Goal: Information Seeking & Learning: Learn about a topic

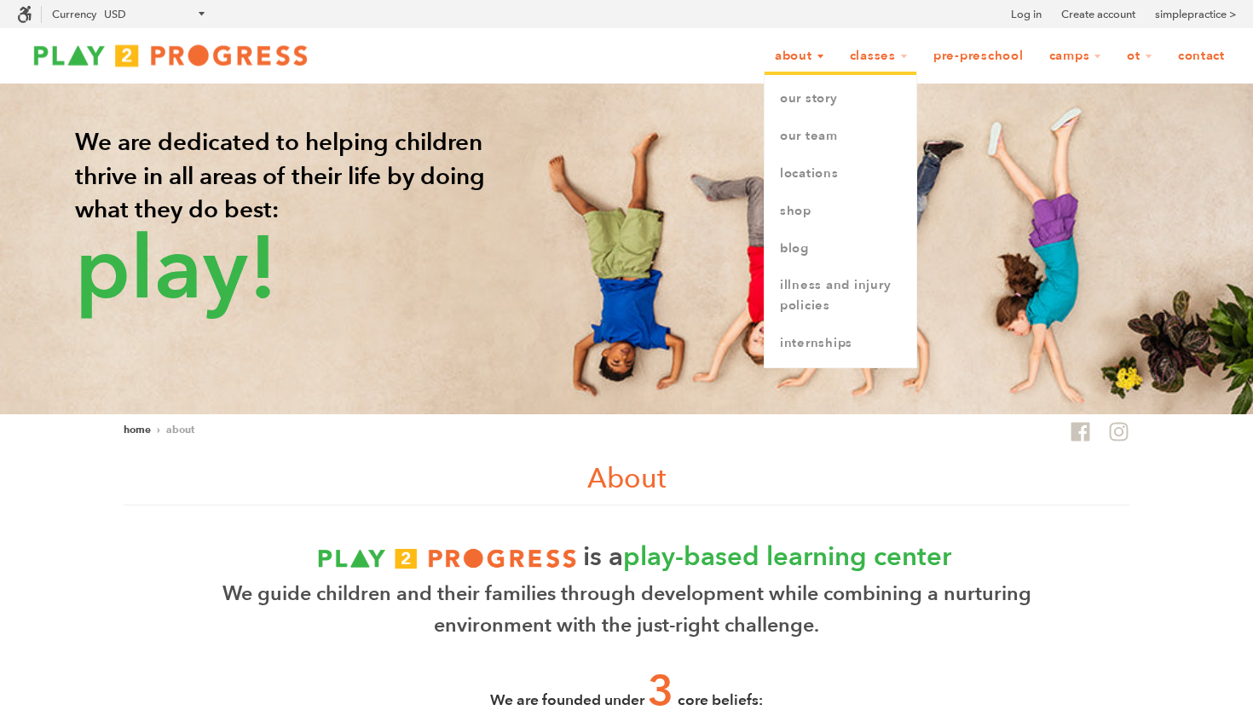
click at [788, 53] on link "About" at bounding box center [800, 56] width 72 height 32
click at [782, 136] on link "Our Team" at bounding box center [840, 136] width 152 height 37
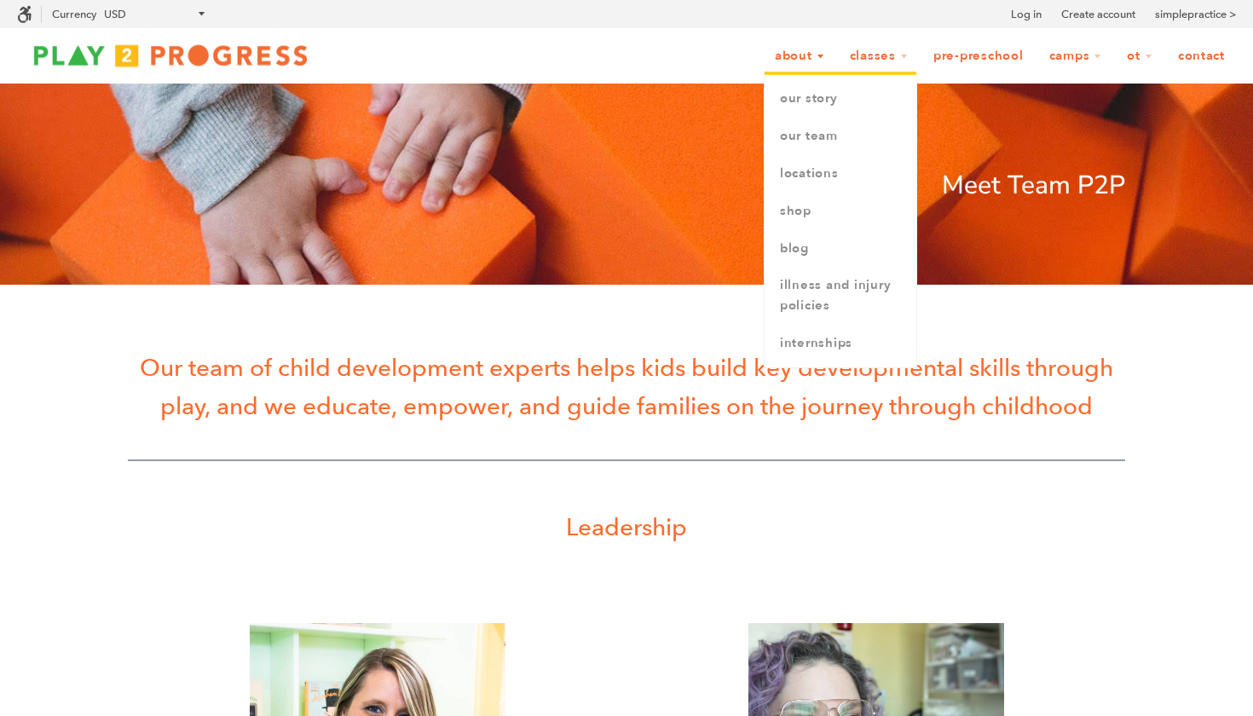
click at [770, 63] on link "About" at bounding box center [800, 56] width 72 height 32
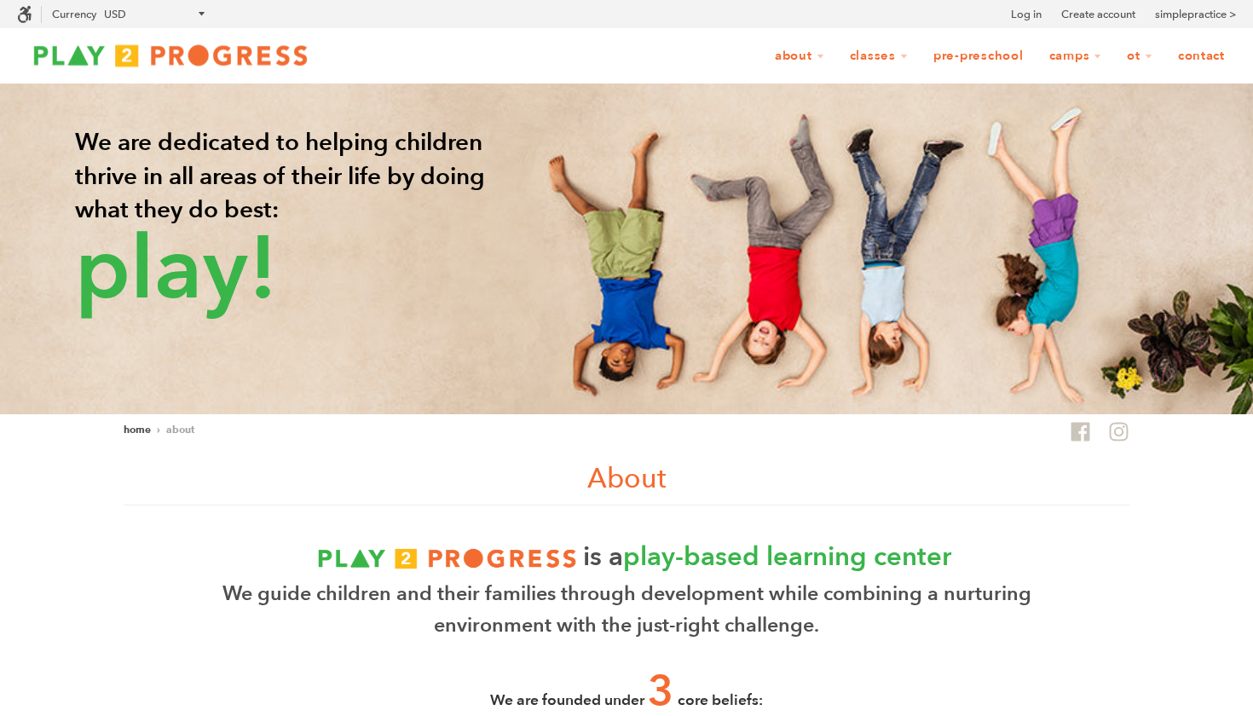
click at [193, 47] on img at bounding box center [170, 55] width 307 height 34
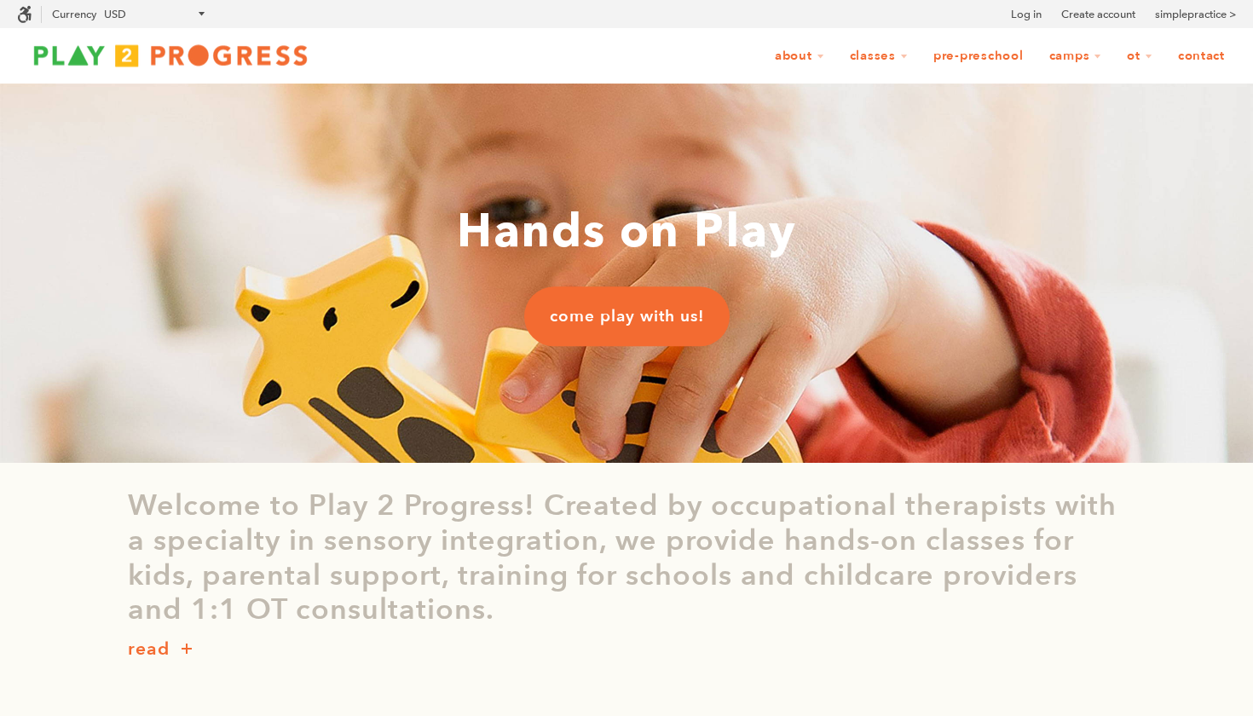
scroll to position [1, 1]
click at [608, 317] on span "come play with us!" at bounding box center [627, 316] width 154 height 22
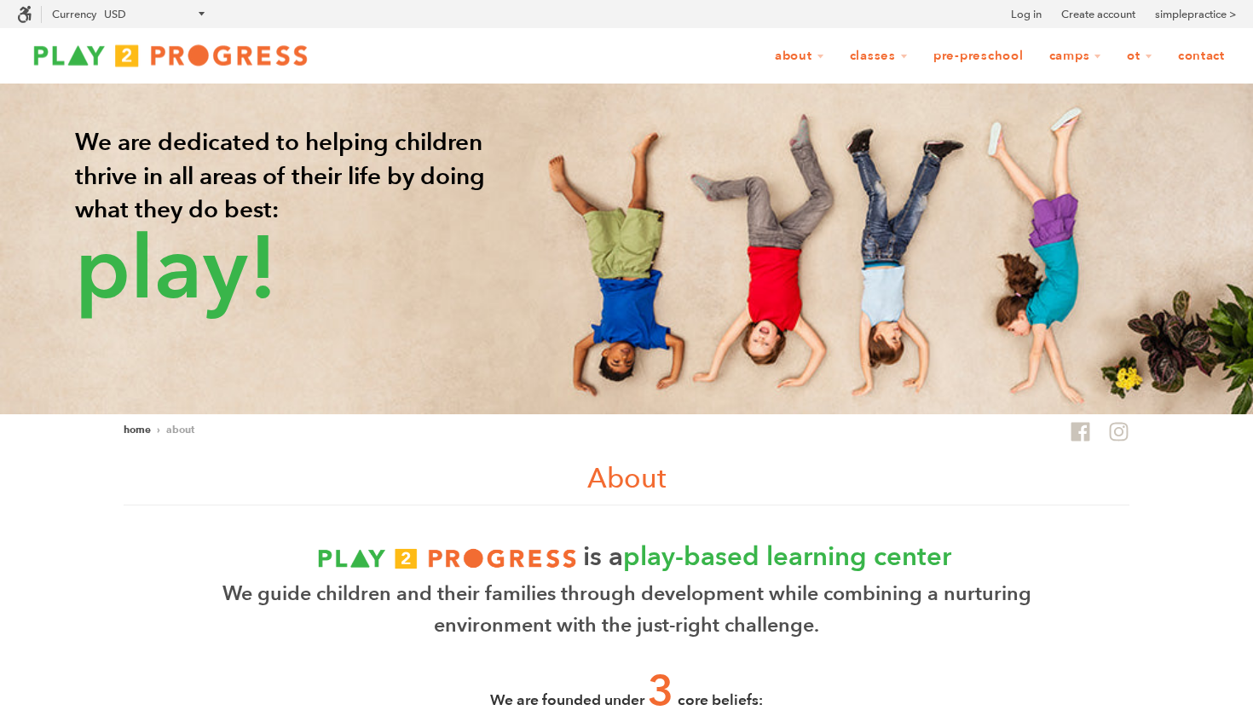
scroll to position [1, 1]
click at [199, 51] on img at bounding box center [170, 55] width 307 height 34
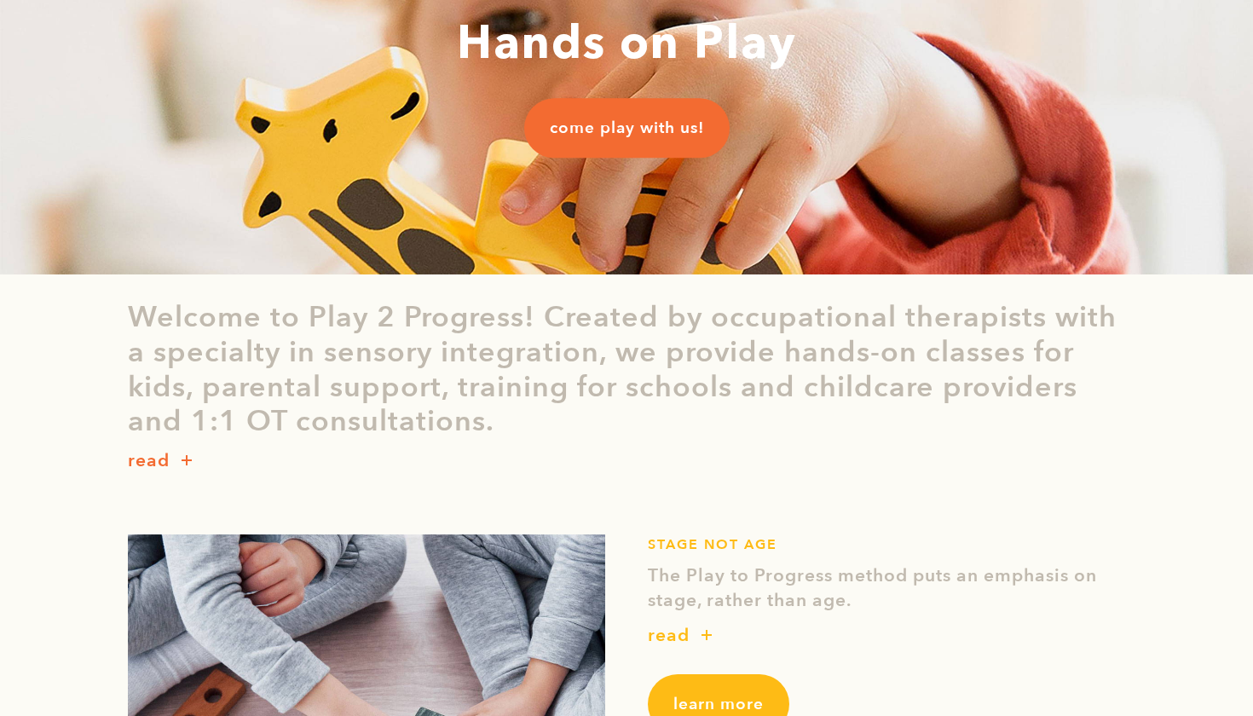
scroll to position [197, 0]
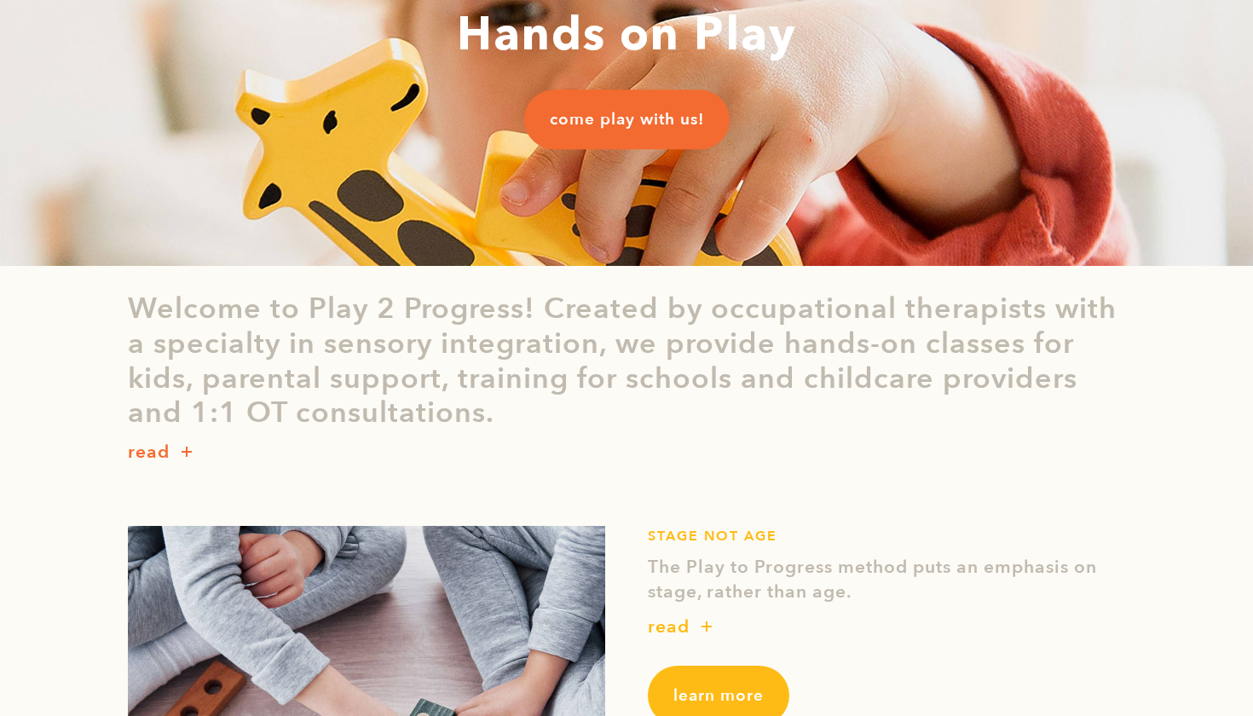
click at [164, 450] on p "read" at bounding box center [149, 452] width 42 height 27
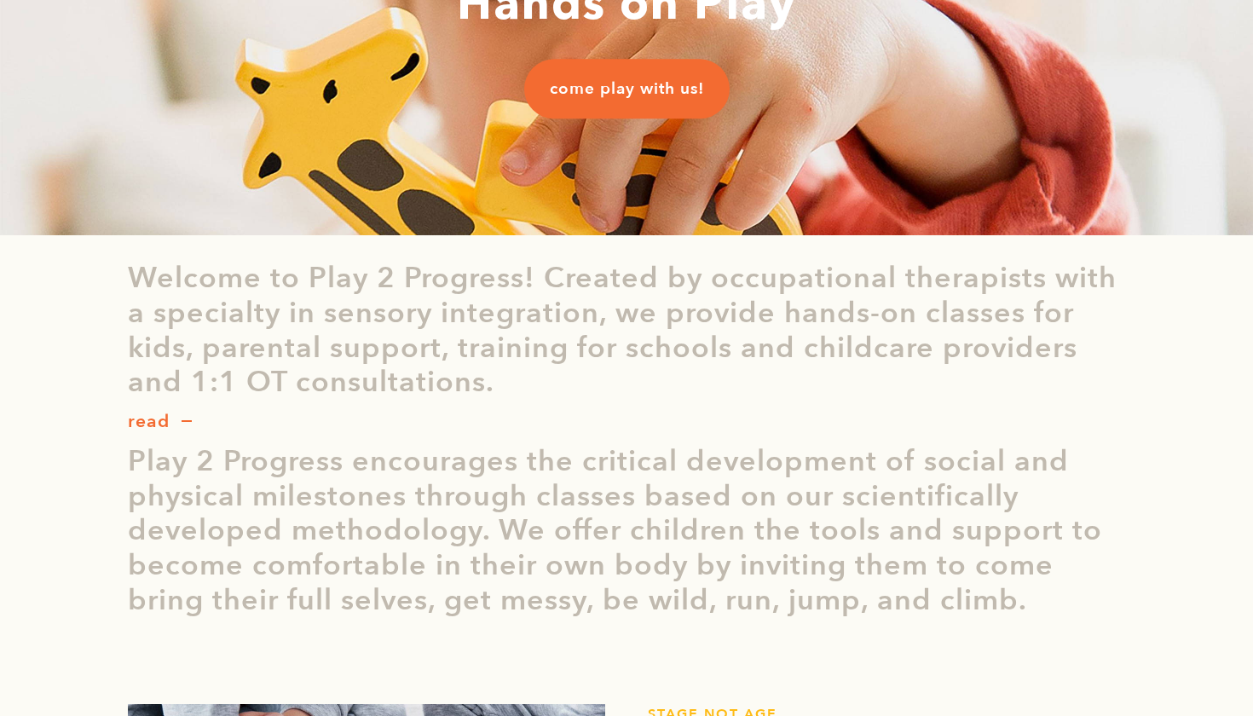
scroll to position [227, 0]
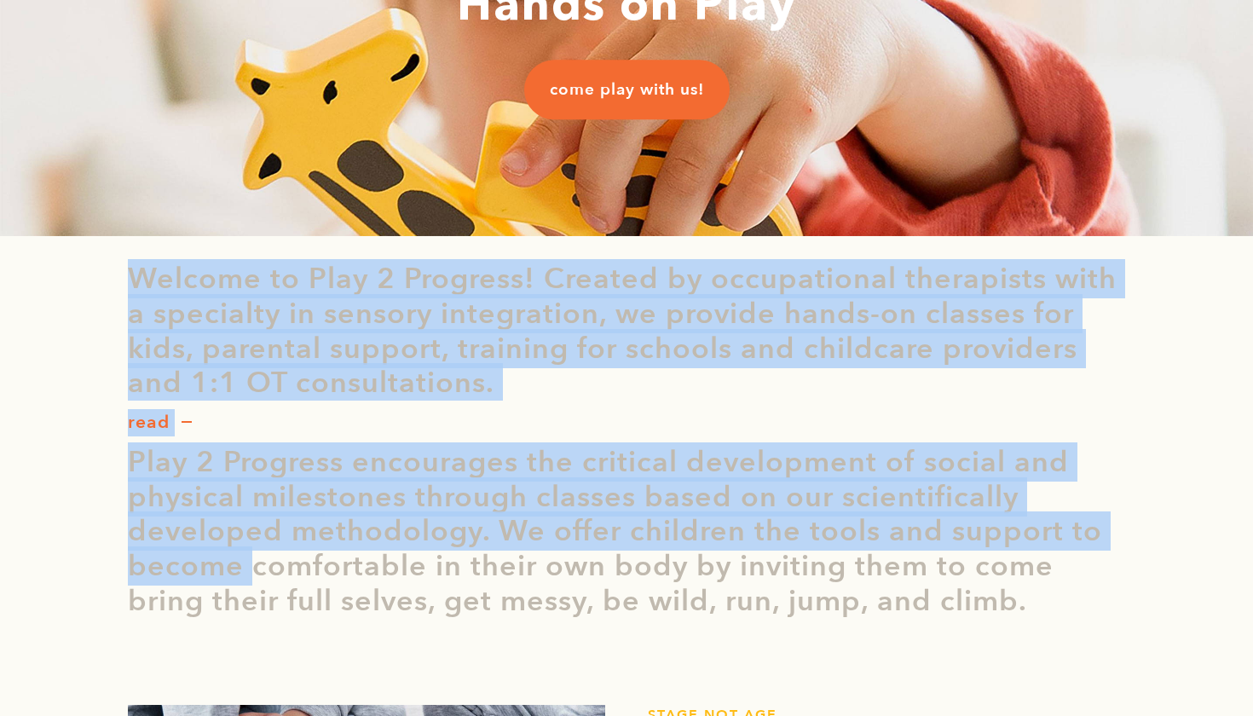
drag, startPoint x: 130, startPoint y: 275, endPoint x: 300, endPoint y: 544, distance: 317.5
click at [300, 544] on div "Welcome to Play 2 Progress! Created by occupational therapists with a specialty…" at bounding box center [626, 457] width 1023 height 391
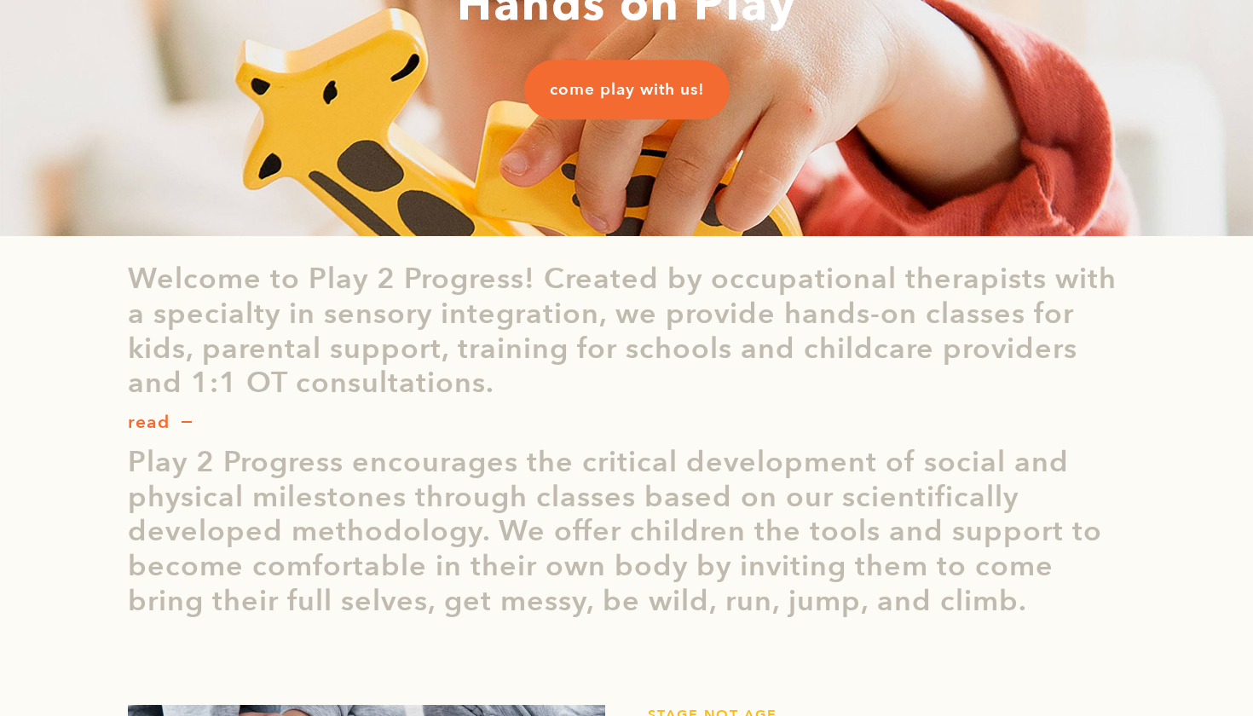
click at [296, 570] on p "Play 2 Progress encourages the critical development of social and physical mile…" at bounding box center [626, 532] width 997 height 174
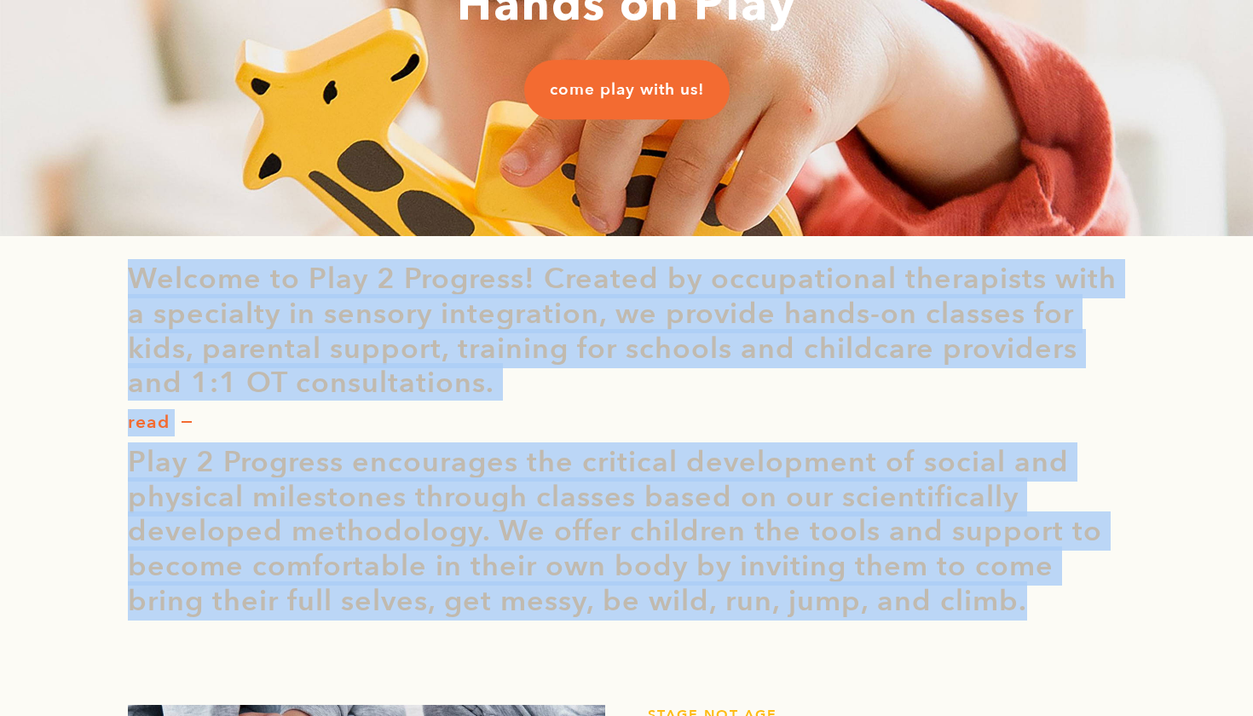
drag, startPoint x: 129, startPoint y: 275, endPoint x: 270, endPoint y: 624, distance: 376.2
click at [270, 627] on div "Welcome to Play 2 Progress! Created by occupational therapists with a specialty…" at bounding box center [626, 457] width 1023 height 391
copy div "Welcome to Play 2 Progress! Created by occupational therapists with a specialty…"
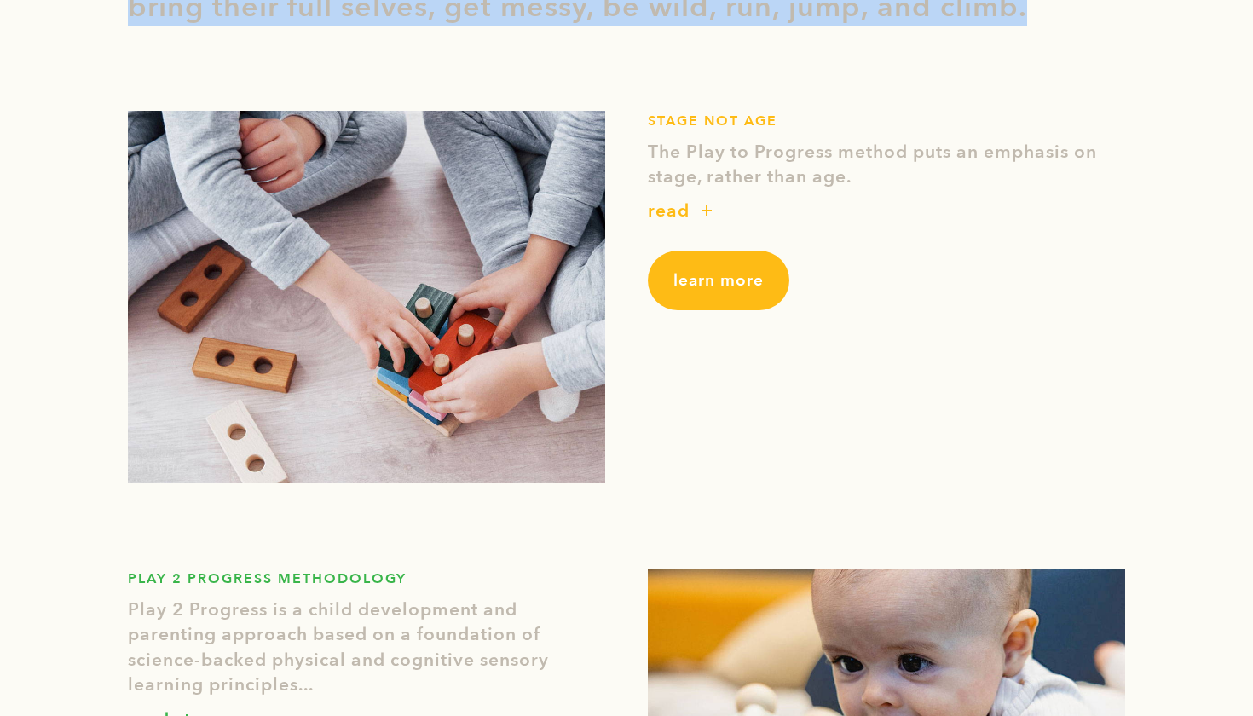
scroll to position [839, 0]
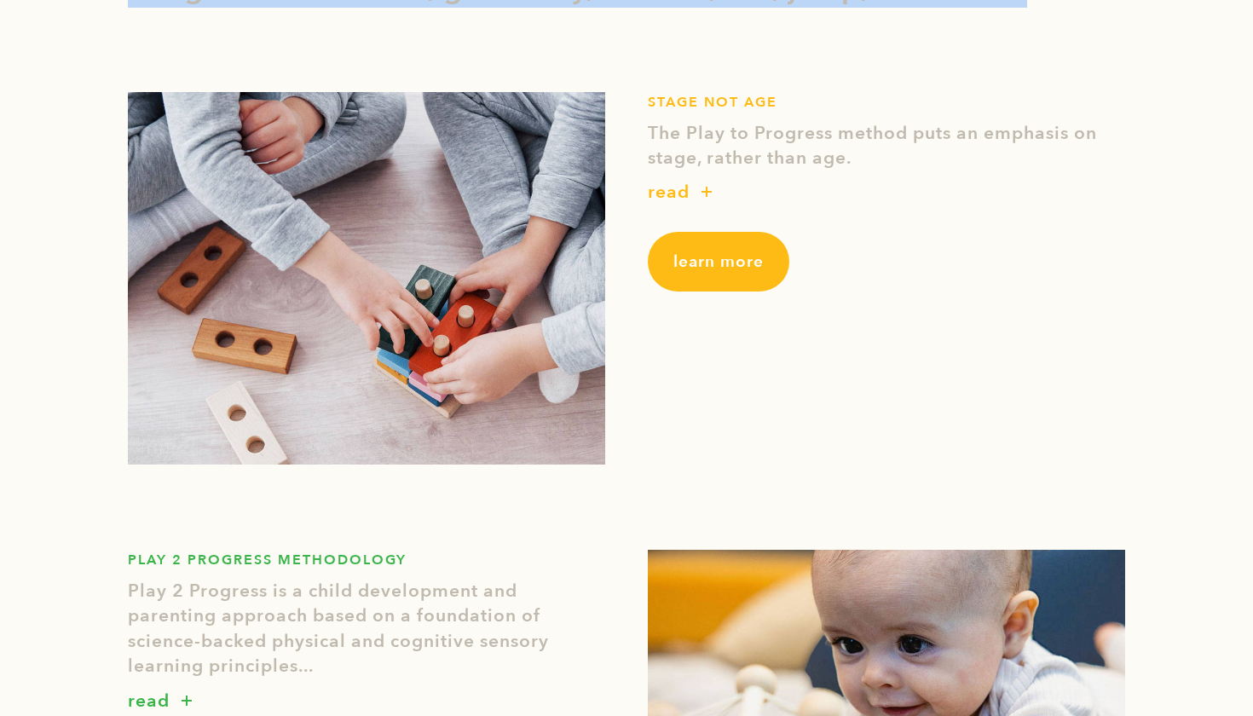
click at [698, 205] on button "button" at bounding box center [706, 193] width 34 height 23
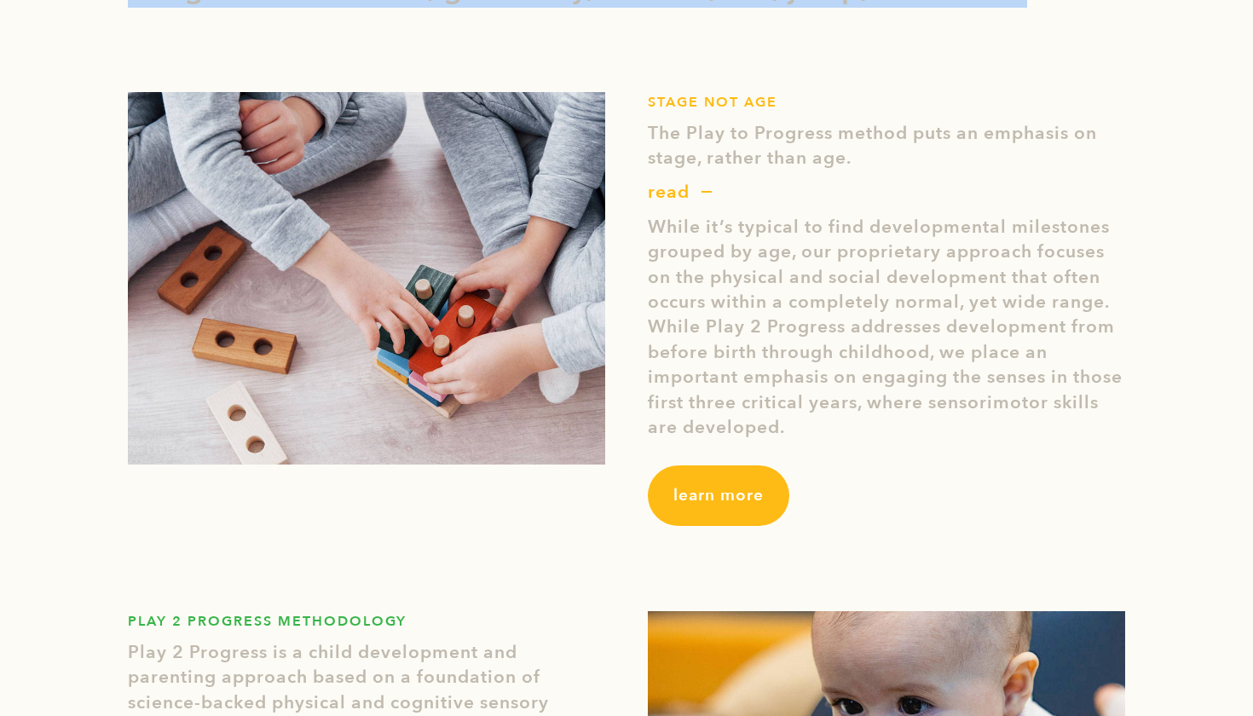
click at [724, 506] on span "learn more" at bounding box center [718, 495] width 90 height 22
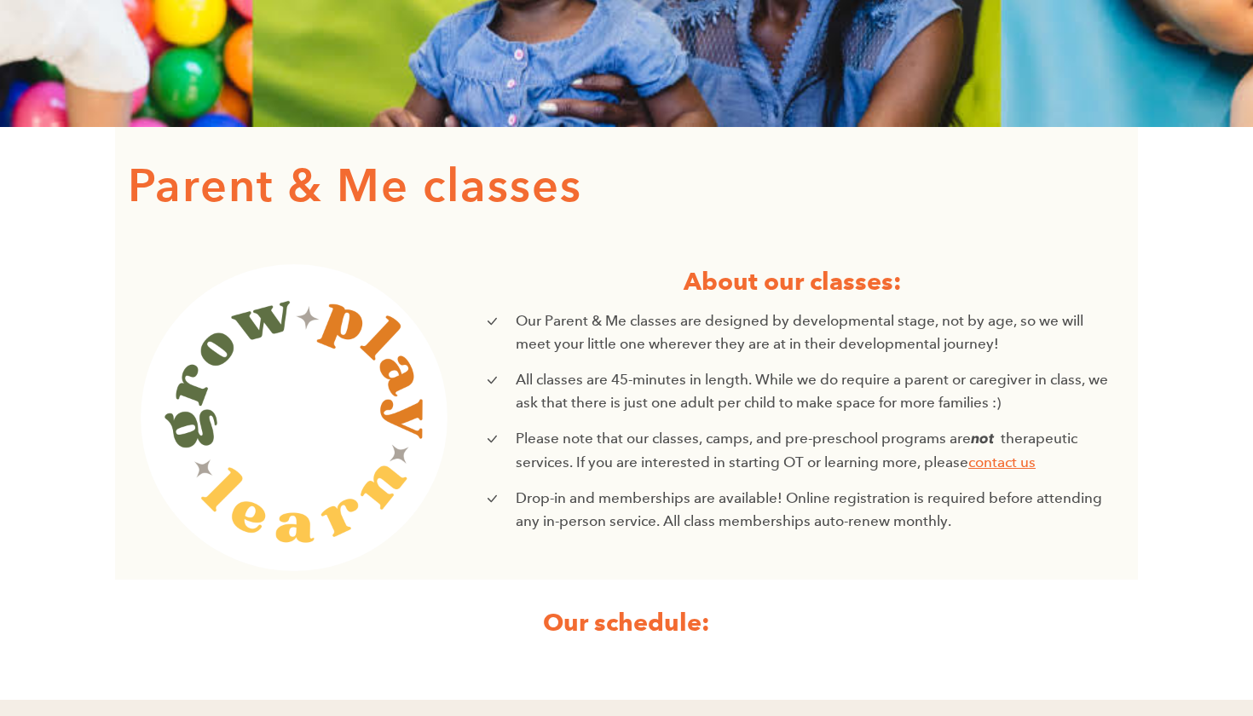
scroll to position [298, 0]
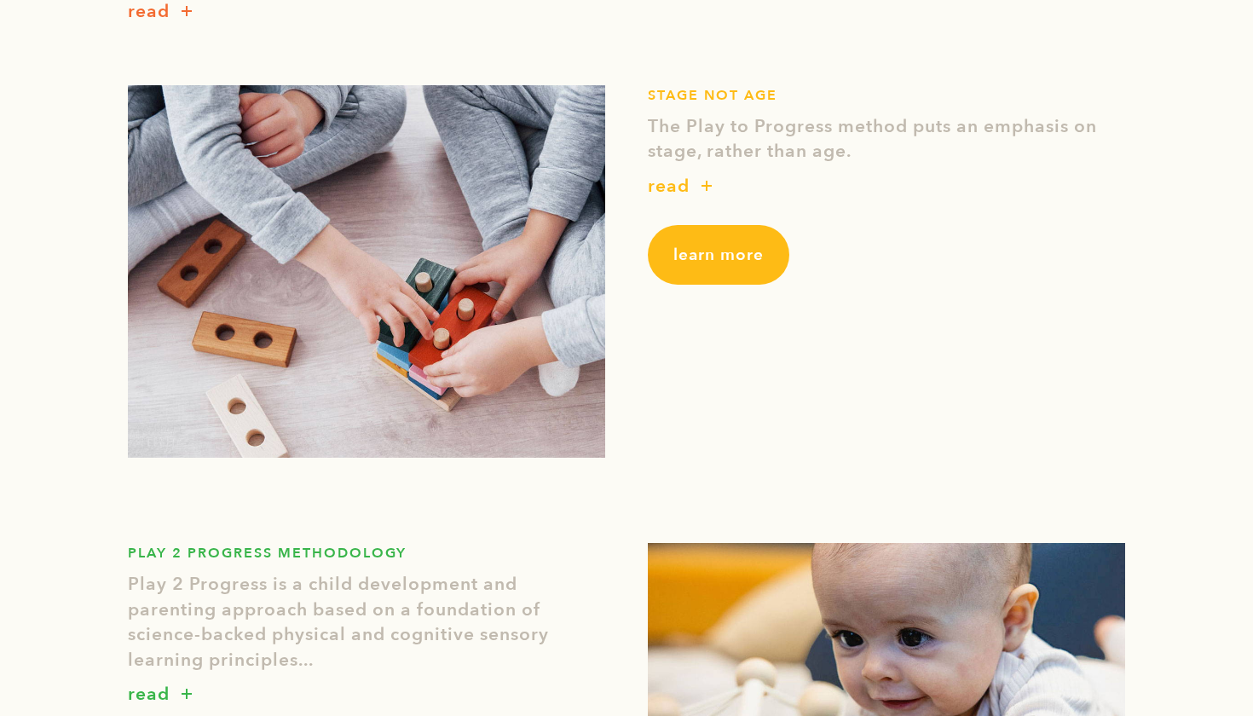
scroll to position [631, 0]
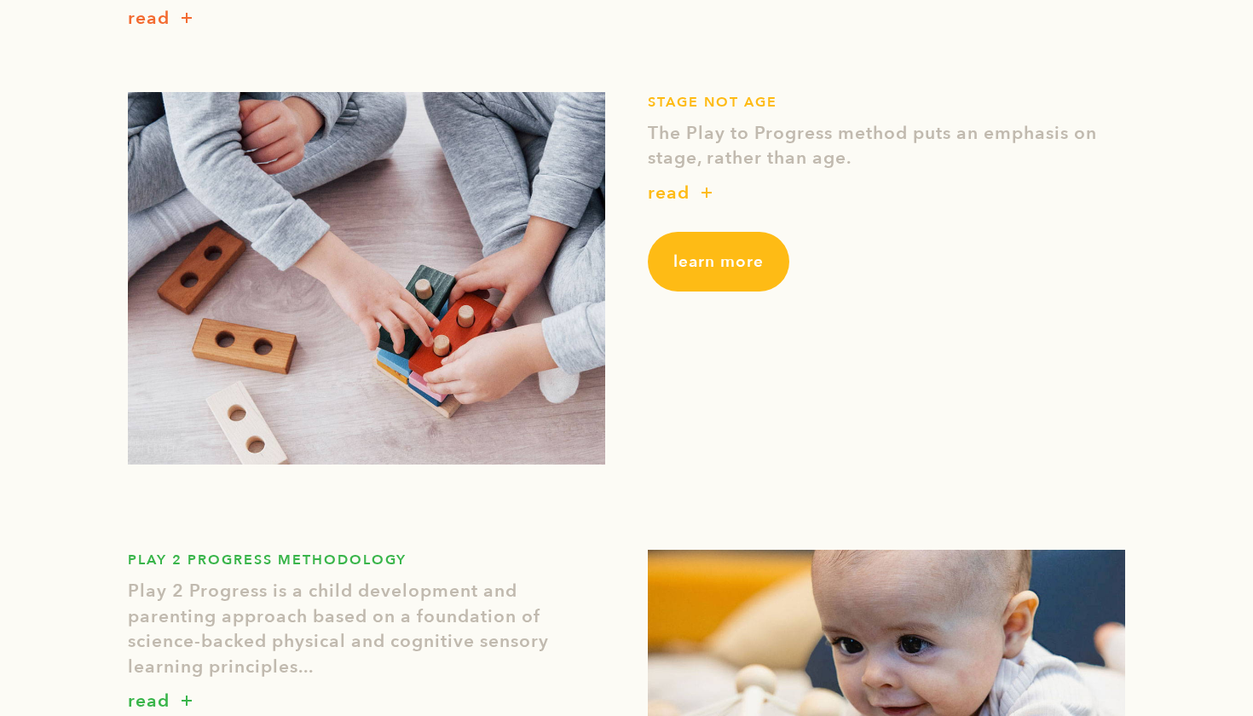
click at [686, 271] on link "learn more" at bounding box center [718, 262] width 141 height 60
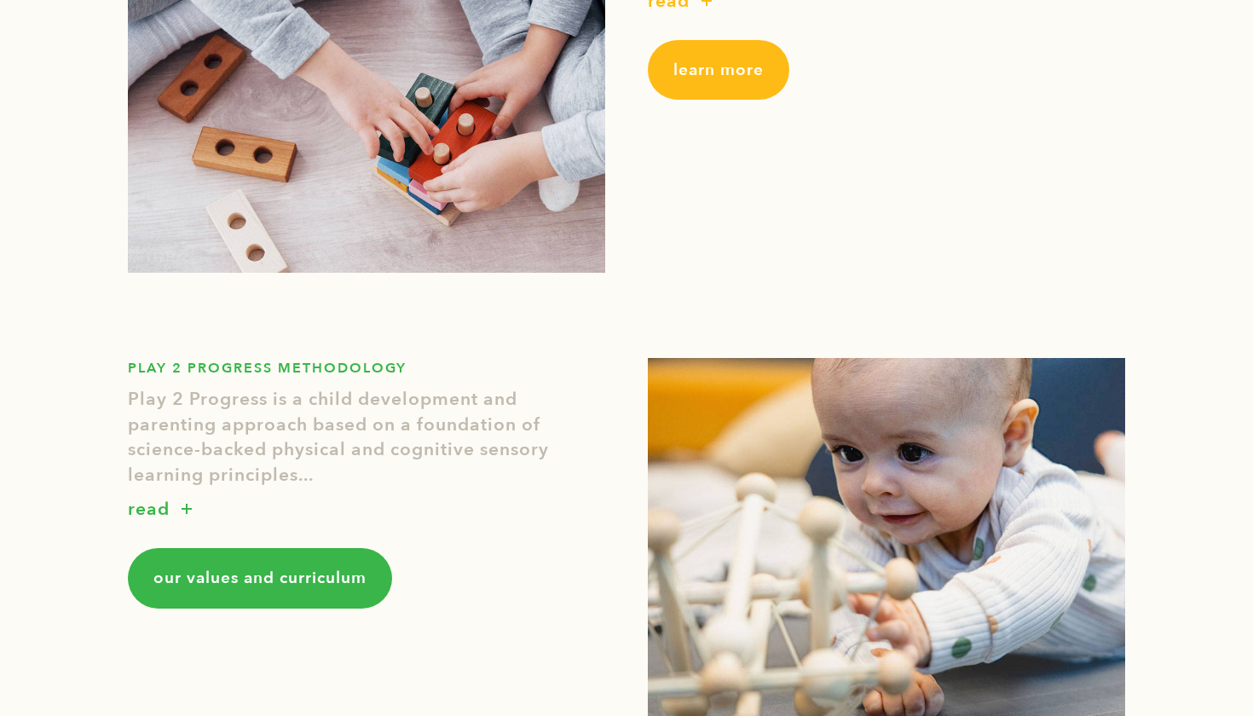
scroll to position [837, 0]
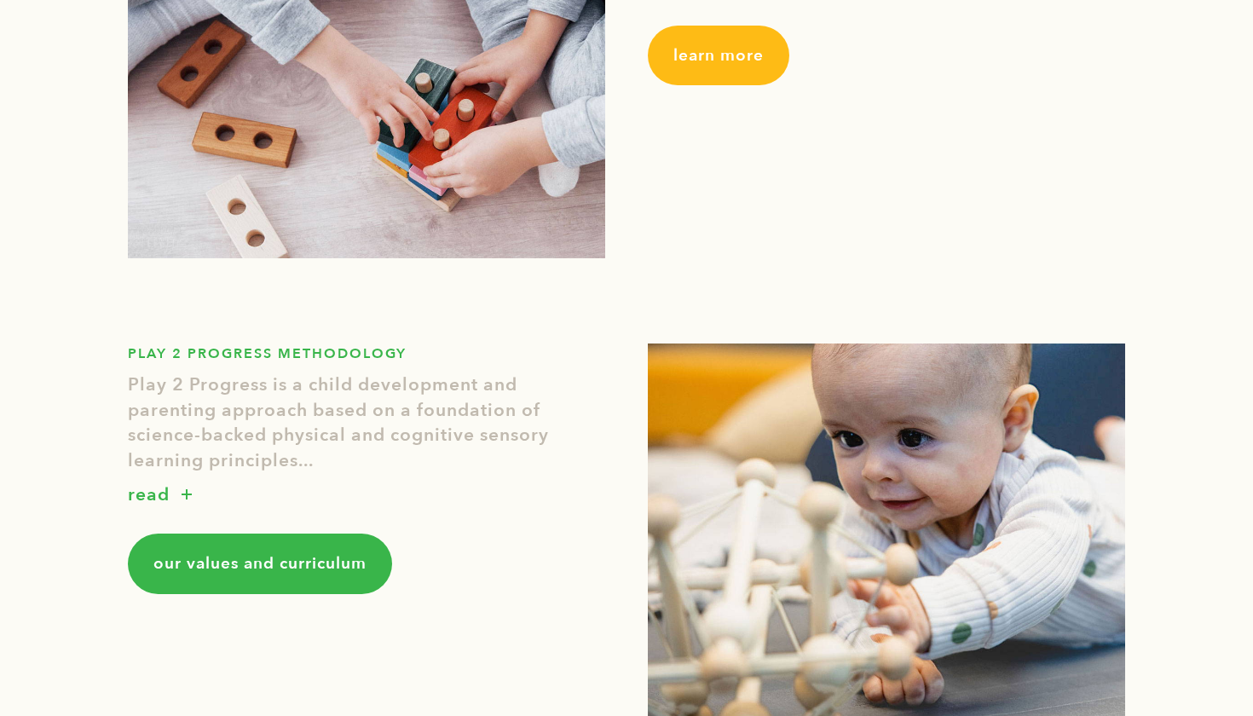
click at [153, 492] on p "read" at bounding box center [149, 495] width 42 height 27
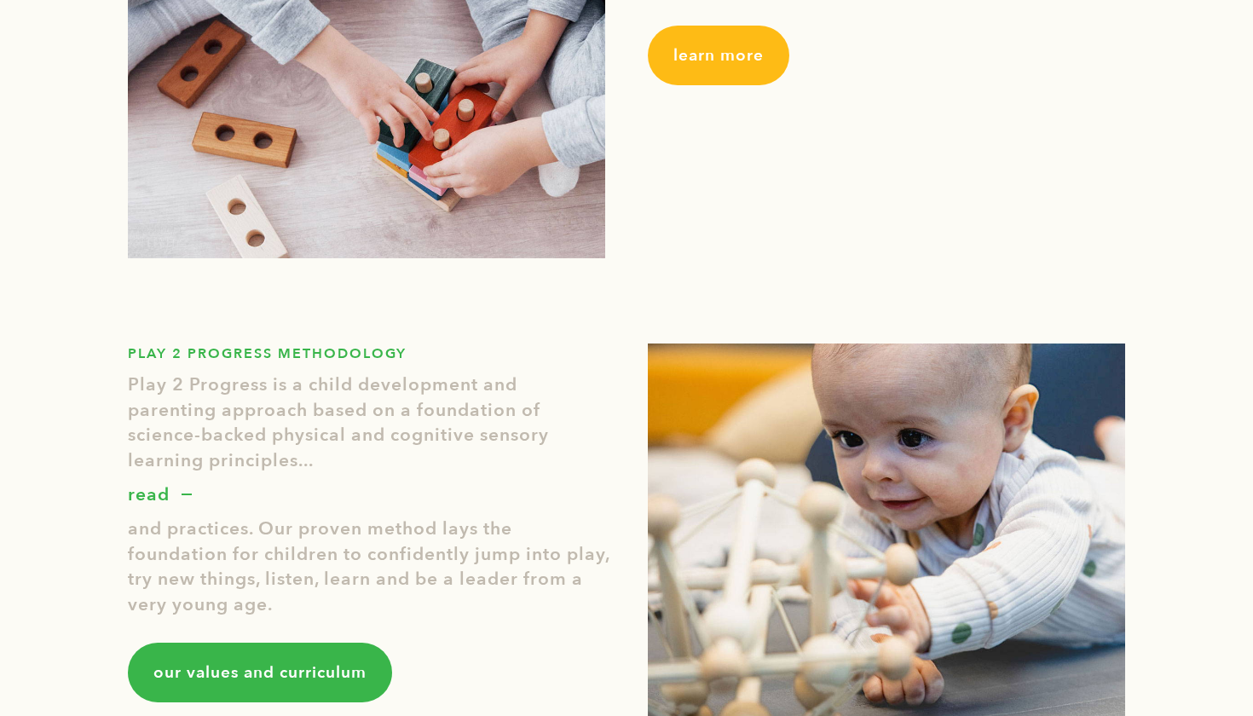
click at [284, 666] on span "our values and curriculum" at bounding box center [259, 672] width 213 height 22
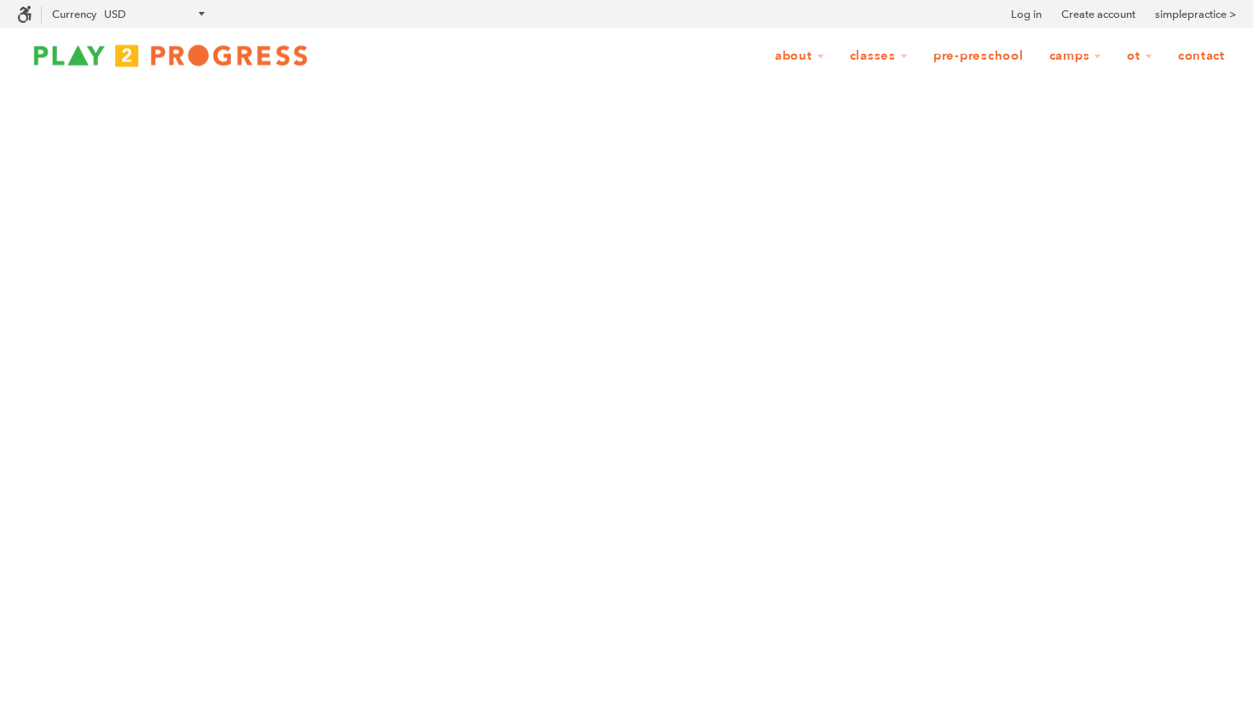
scroll to position [1, 1]
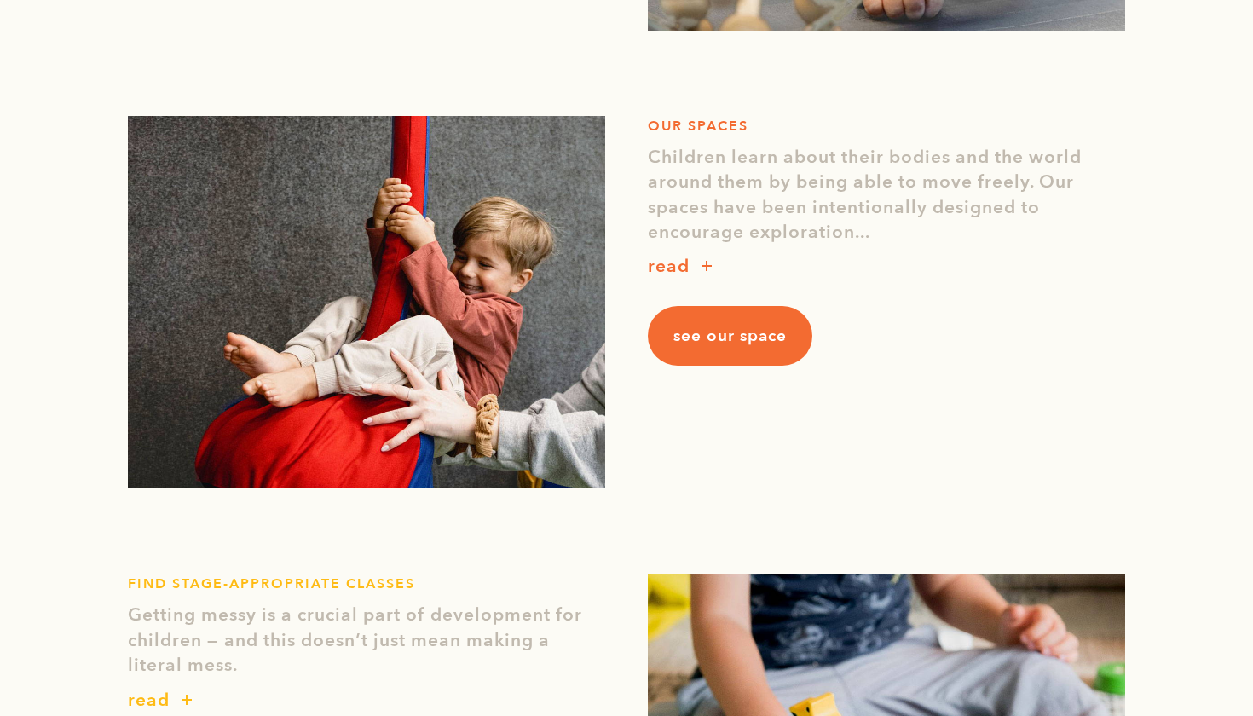
scroll to position [1522, 0]
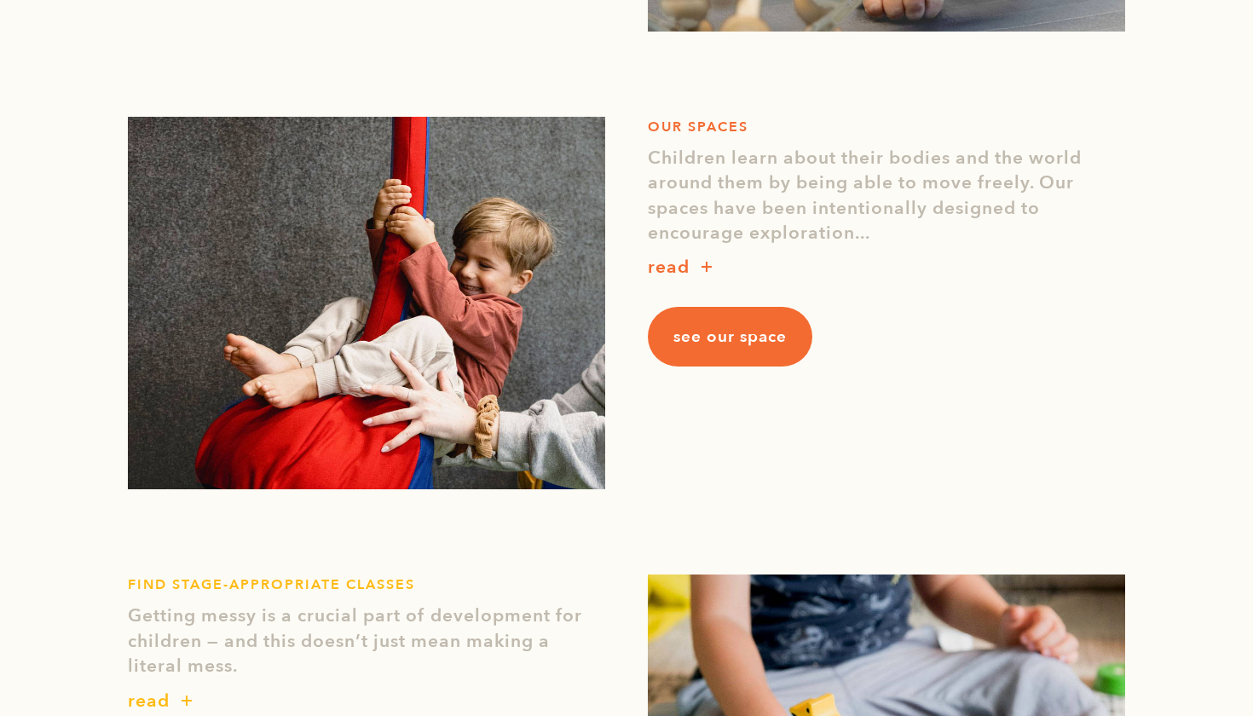
click at [721, 357] on link "see our space" at bounding box center [730, 337] width 164 height 60
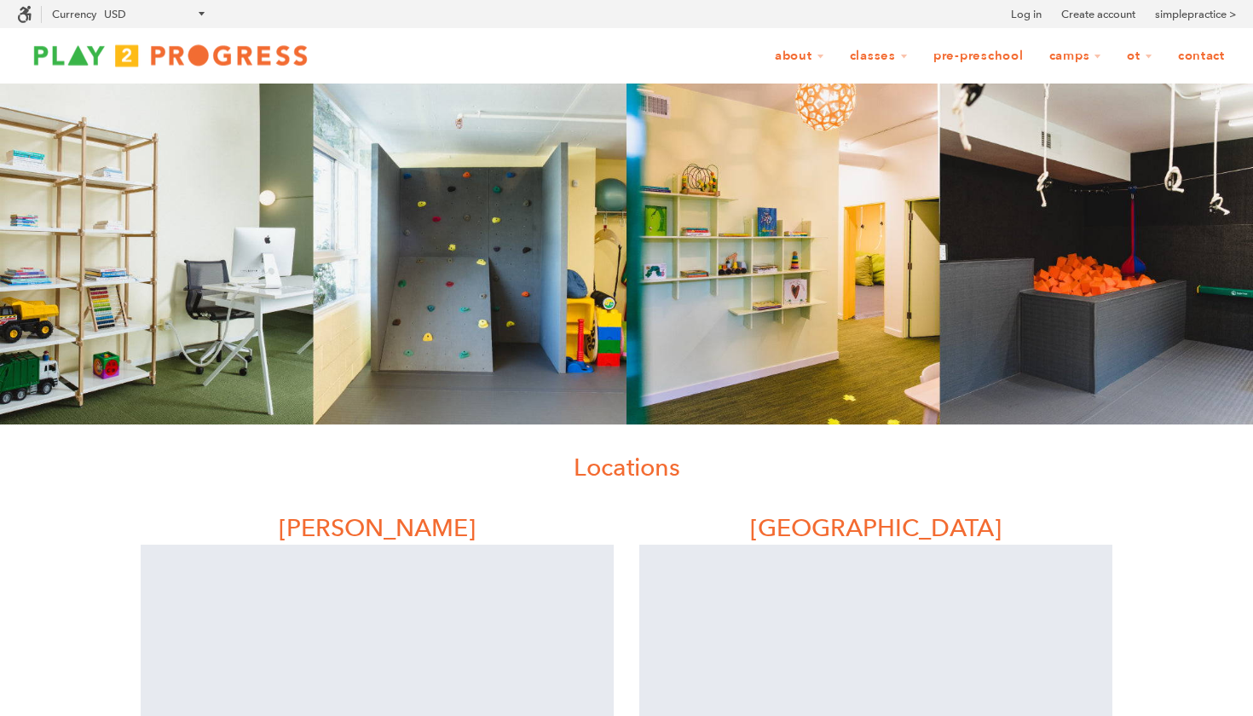
click at [815, 242] on div at bounding box center [626, 254] width 1253 height 341
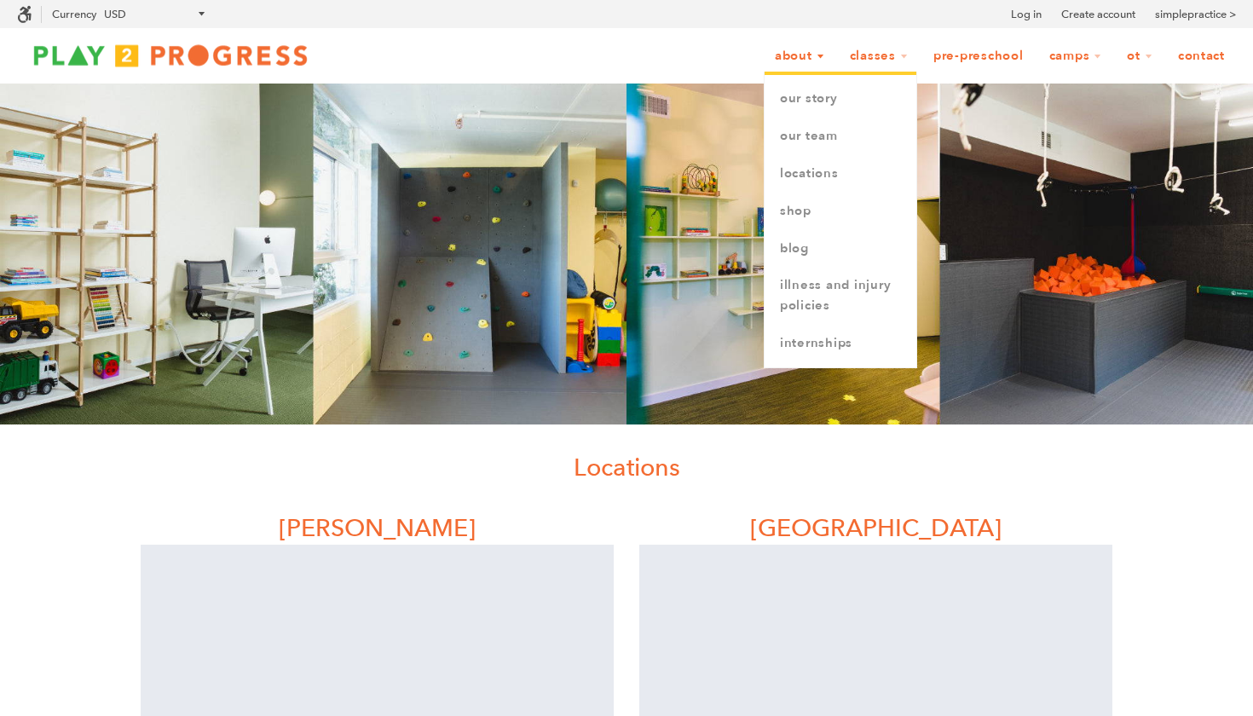
click at [781, 54] on link "About" at bounding box center [800, 56] width 72 height 32
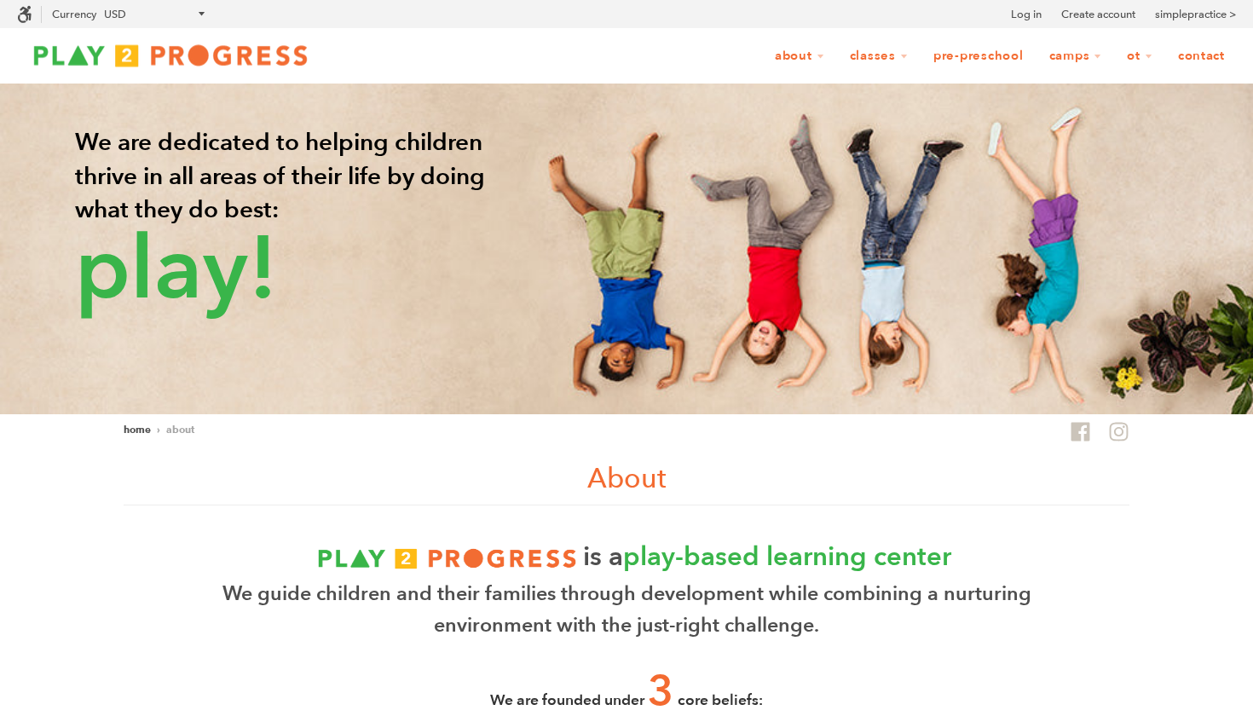
scroll to position [1, 1]
click at [242, 67] on img at bounding box center [170, 55] width 307 height 34
